Goal: Information Seeking & Learning: Learn about a topic

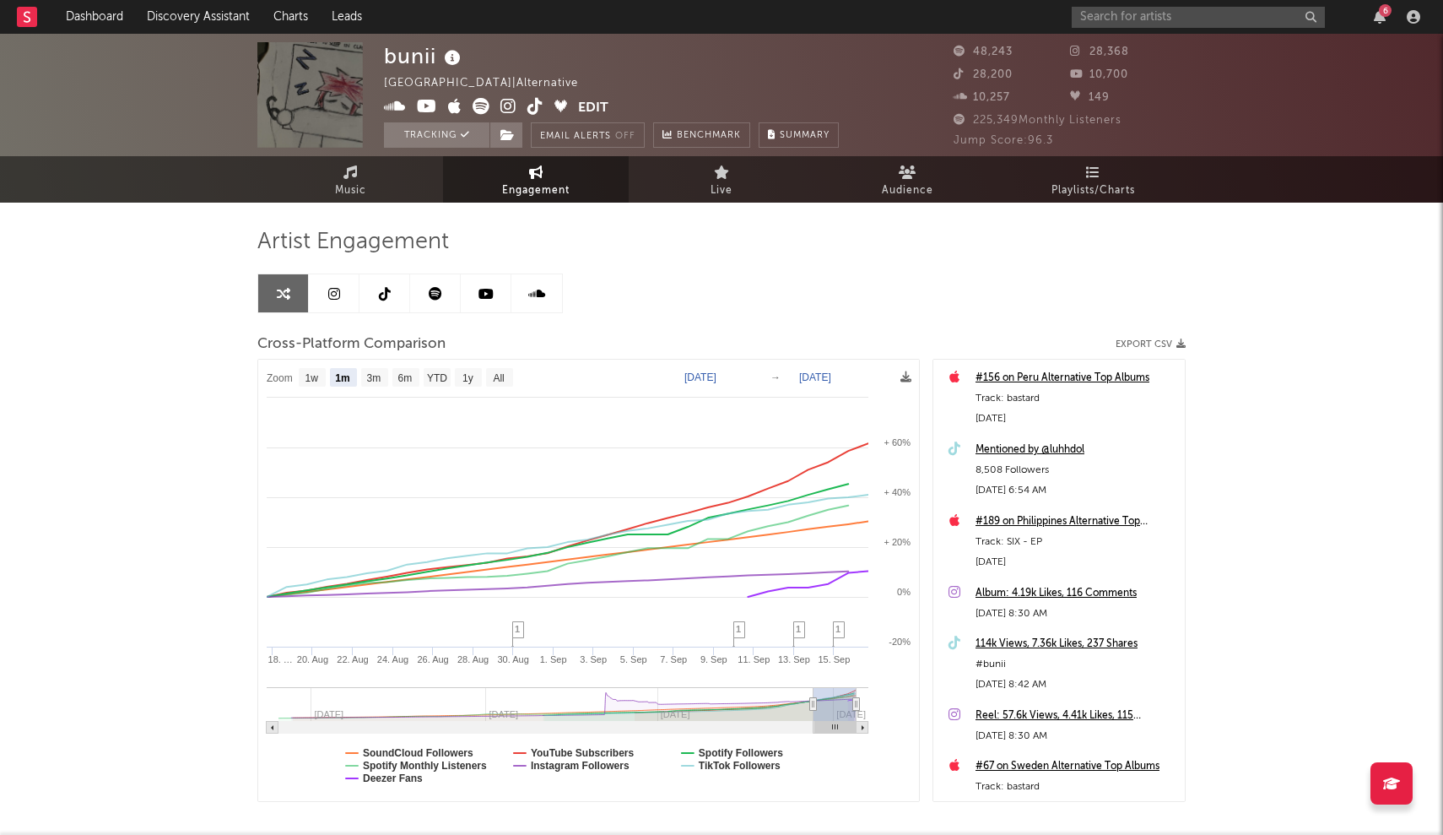
select select "1m"
click at [1137, 18] on input "text" at bounding box center [1198, 17] width 253 height 21
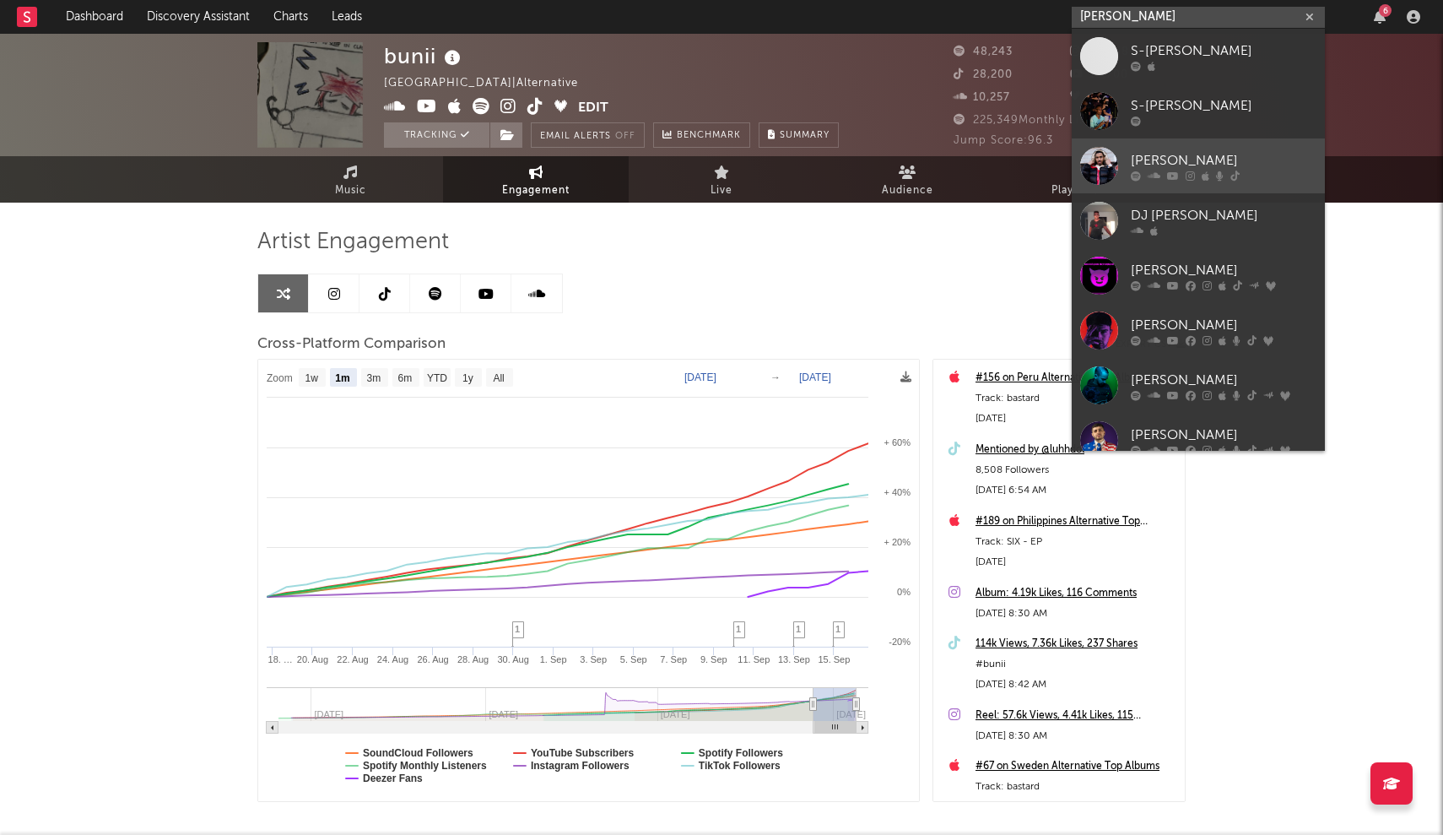
type input "[PERSON_NAME]"
click at [1176, 170] on icon at bounding box center [1173, 175] width 12 height 10
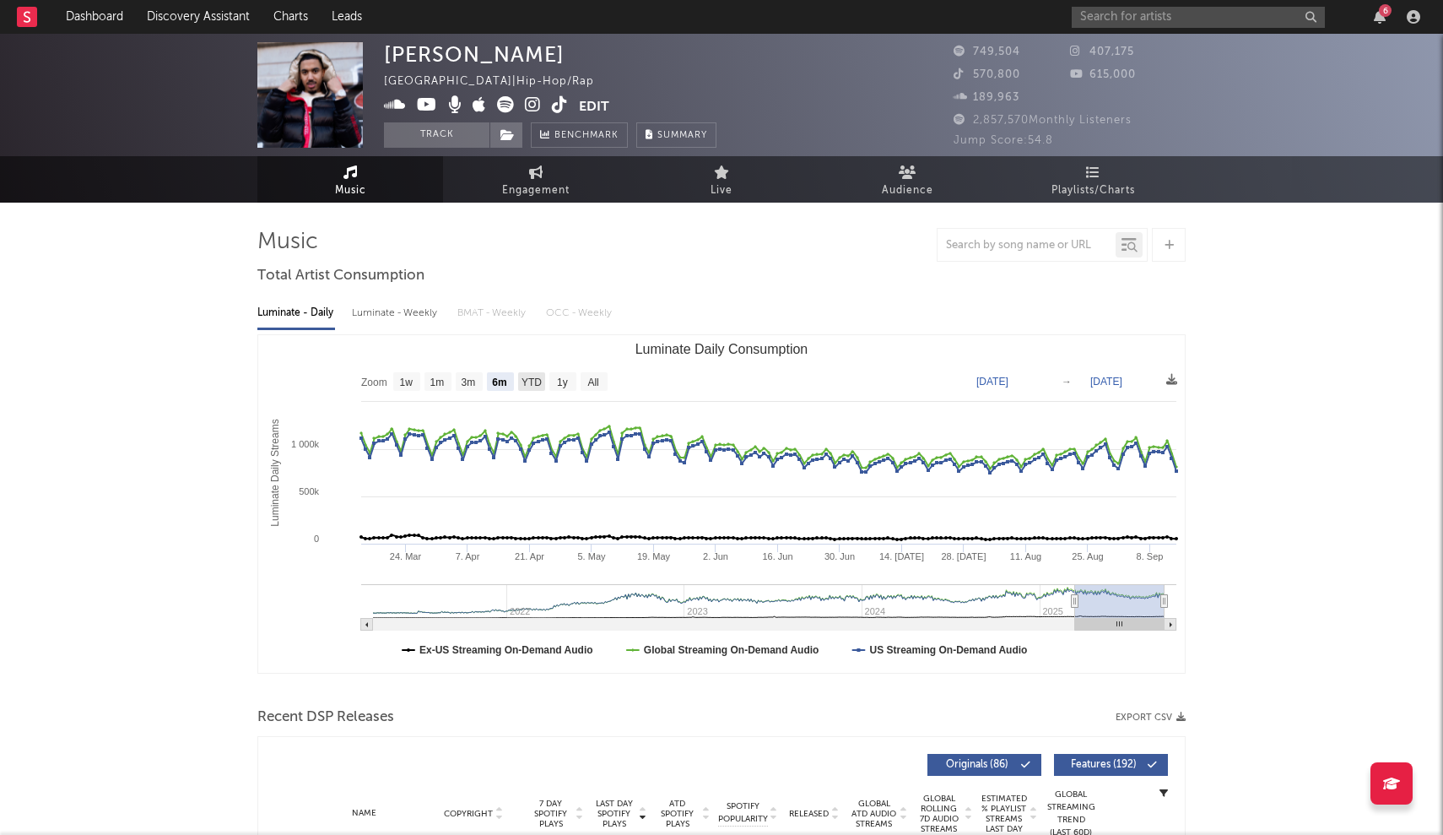
click at [534, 376] on g "YTD" at bounding box center [531, 381] width 27 height 19
select select "YTD"
type input "[DATE]"
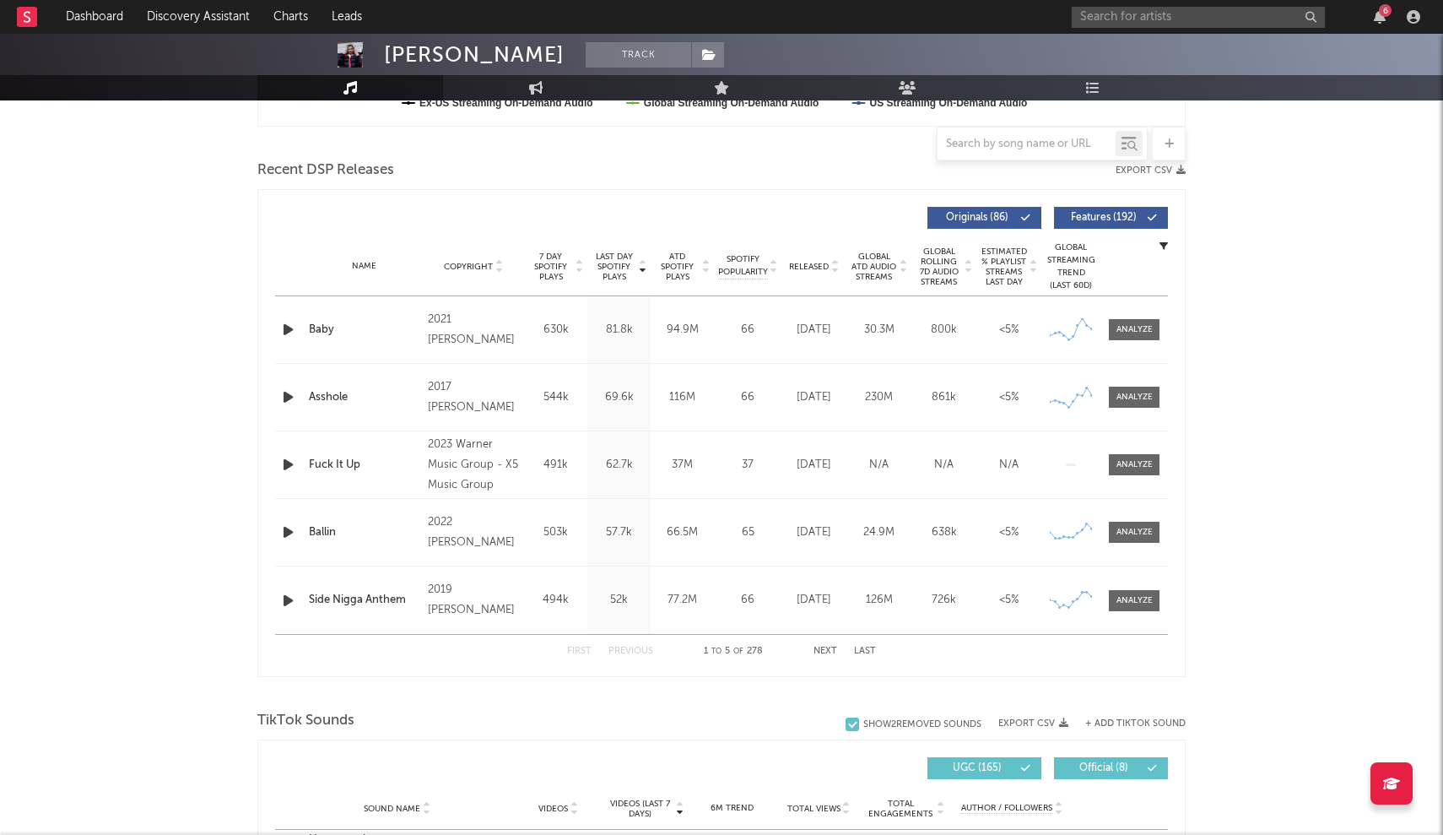
scroll to position [544, 0]
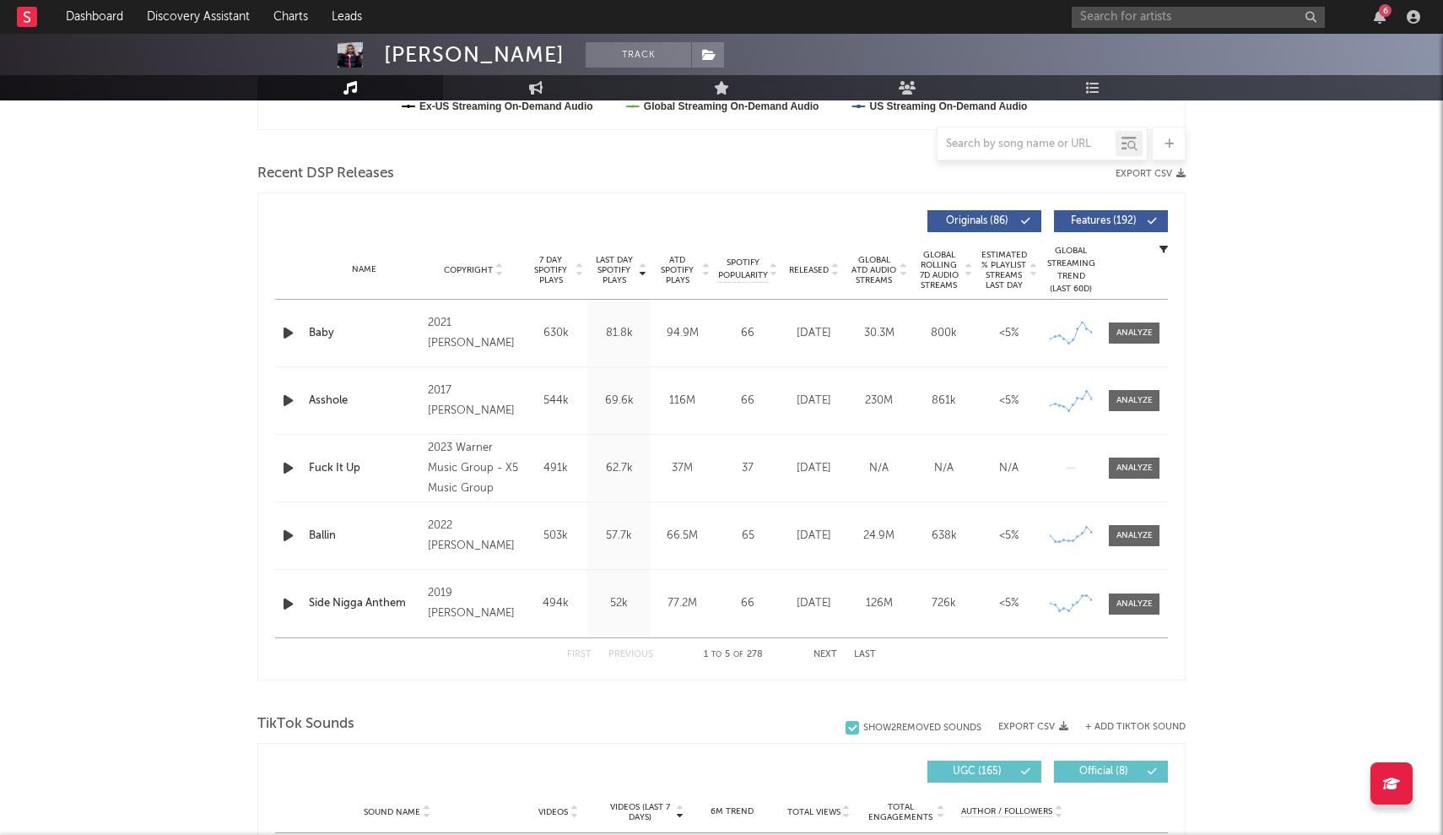
click at [296, 464] on icon "button" at bounding box center [288, 467] width 18 height 21
click at [289, 468] on icon "button" at bounding box center [287, 467] width 16 height 21
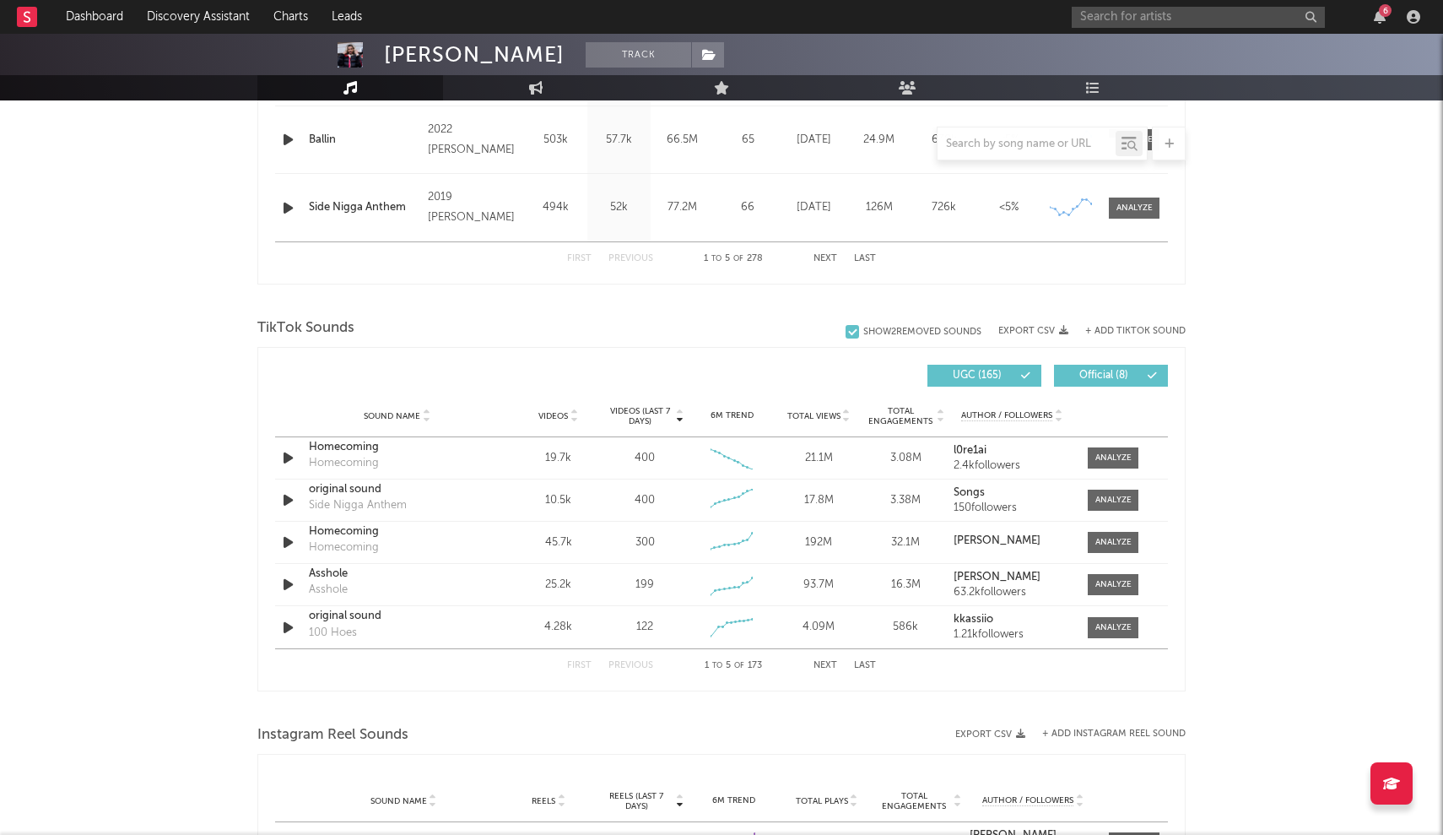
scroll to position [965, 0]
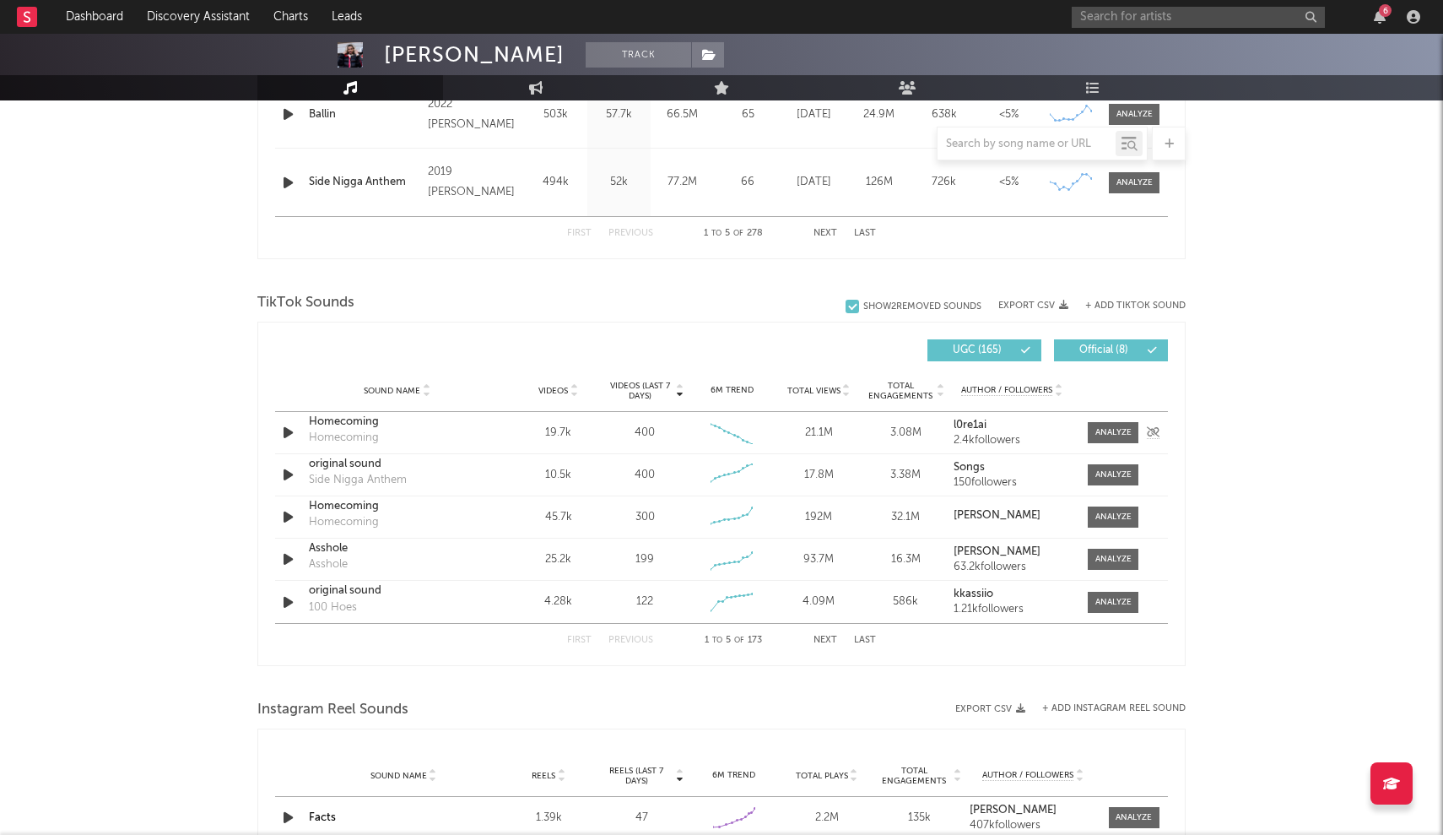
click at [296, 431] on icon "button" at bounding box center [288, 432] width 18 height 21
click at [292, 433] on icon "button" at bounding box center [287, 432] width 16 height 21
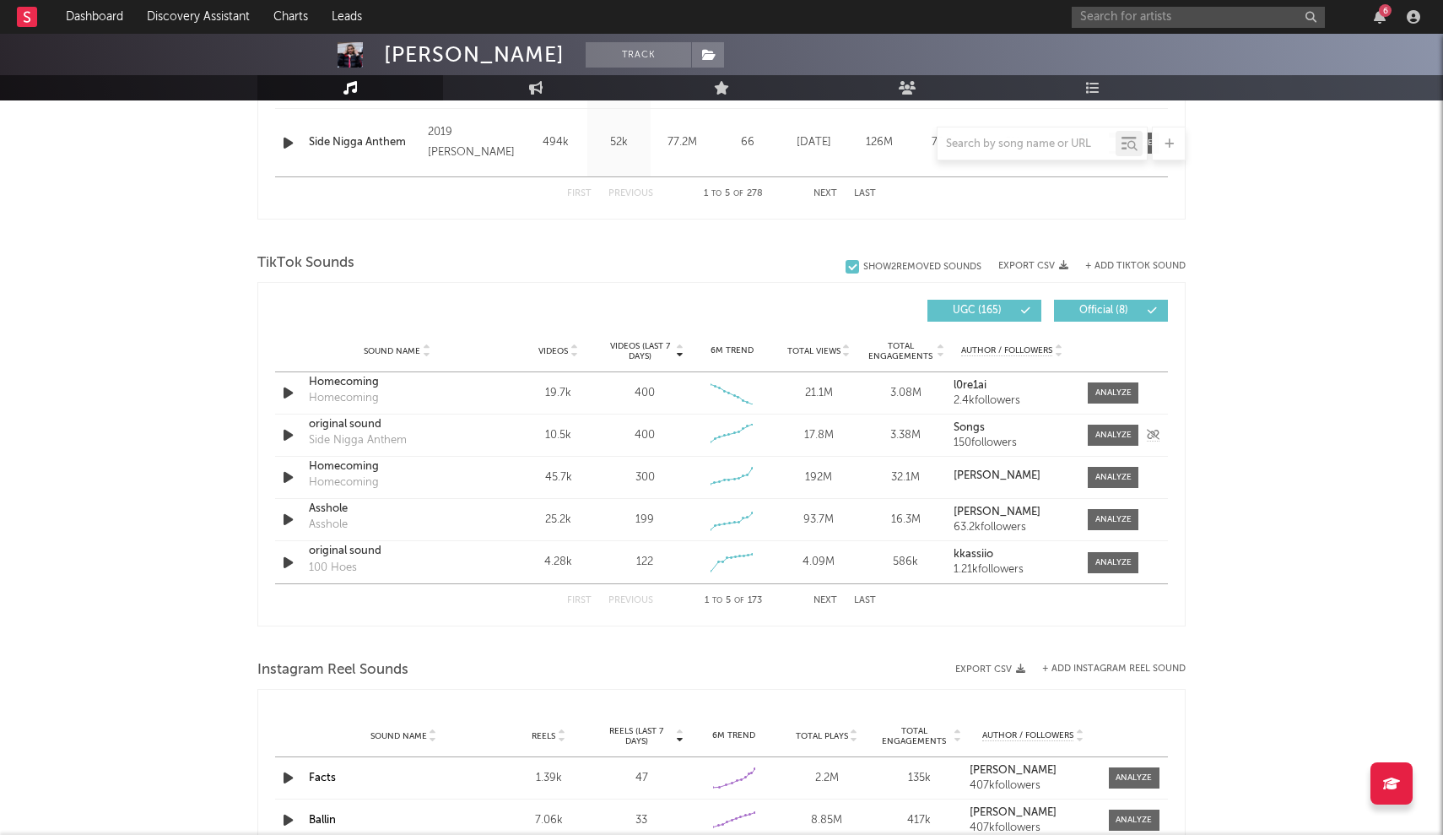
scroll to position [1004, 0]
click at [288, 439] on icon "button" at bounding box center [288, 435] width 18 height 21
click at [288, 439] on icon "button" at bounding box center [287, 435] width 16 height 21
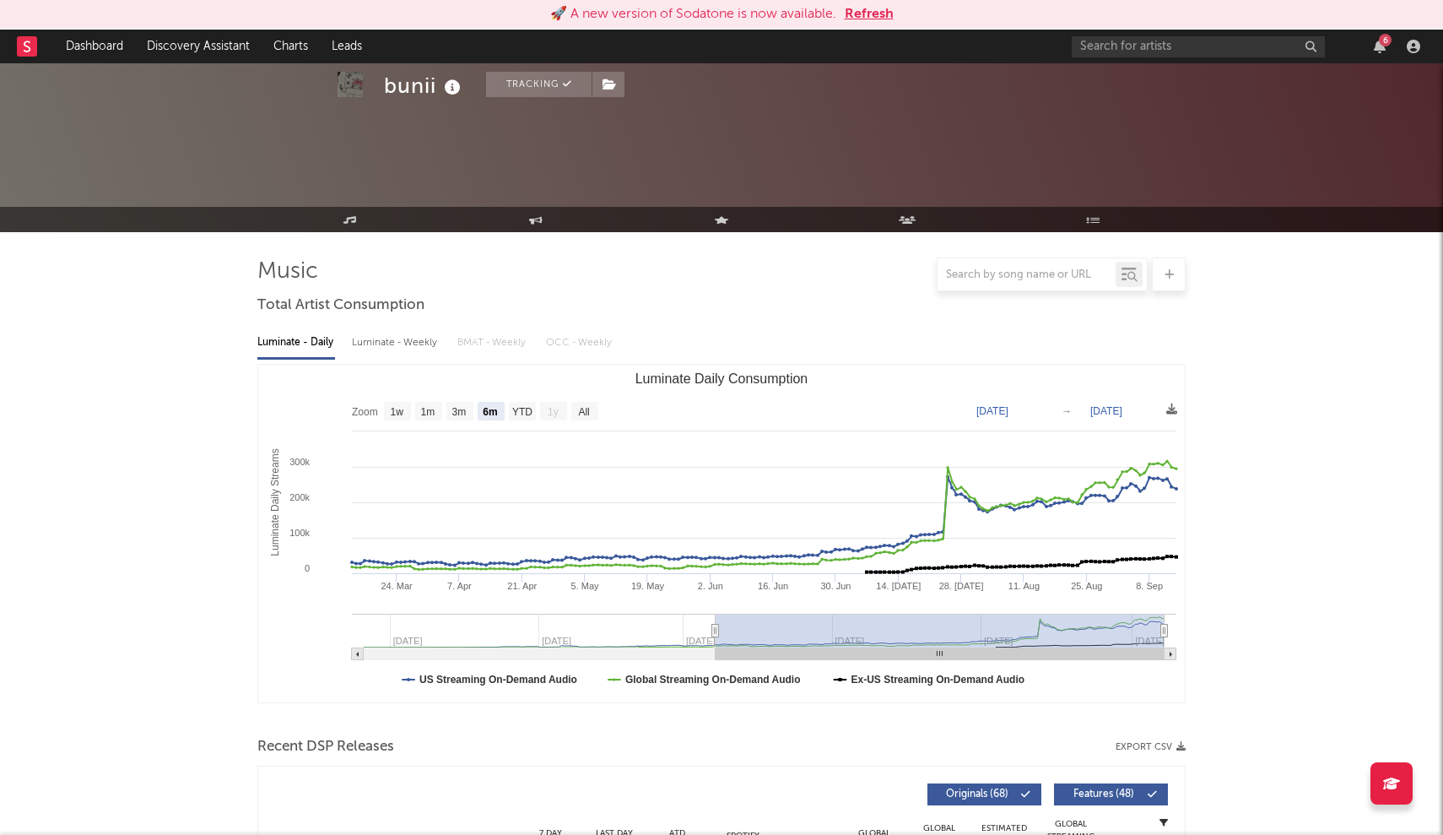
select select "6m"
